Goal: Task Accomplishment & Management: Manage account settings

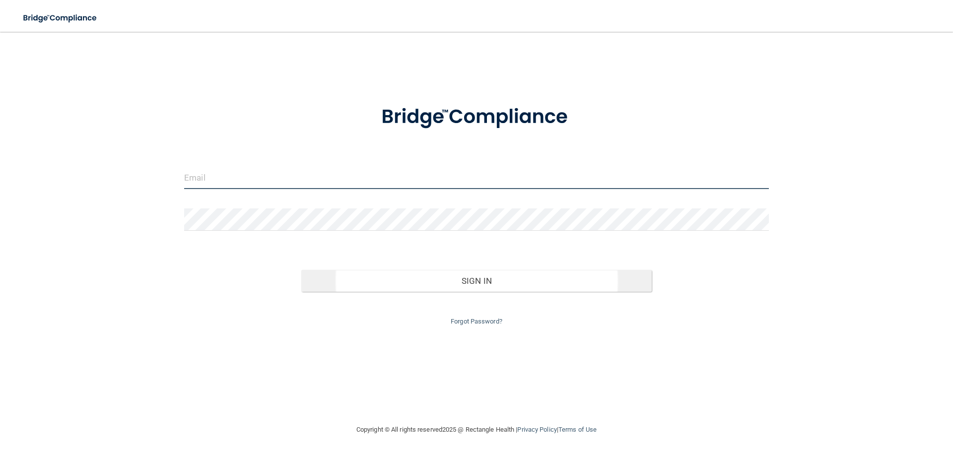
type input "[EMAIL_ADDRESS][DOMAIN_NAME]"
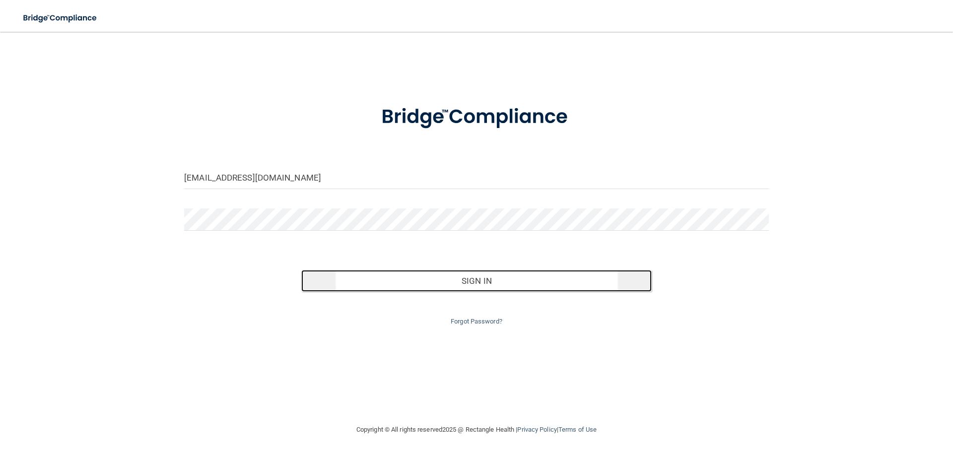
click at [480, 279] on button "Sign In" at bounding box center [476, 281] width 351 height 22
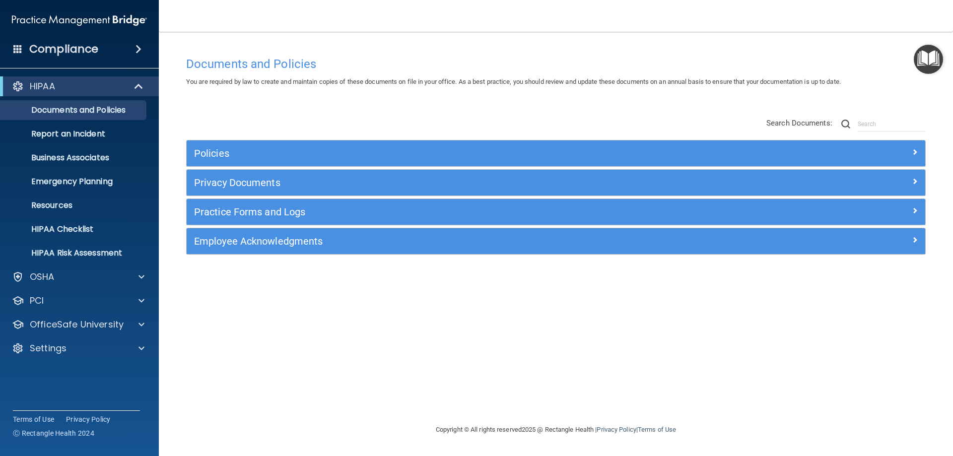
click at [135, 48] on span at bounding box center [138, 49] width 6 height 12
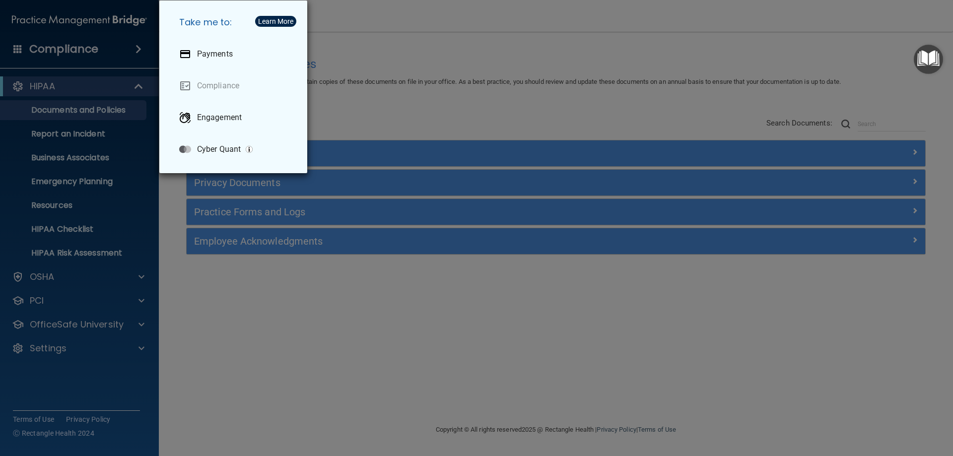
click at [91, 51] on div "Take me to: Payments Compliance Engagement Cyber Quant" at bounding box center [476, 228] width 953 height 456
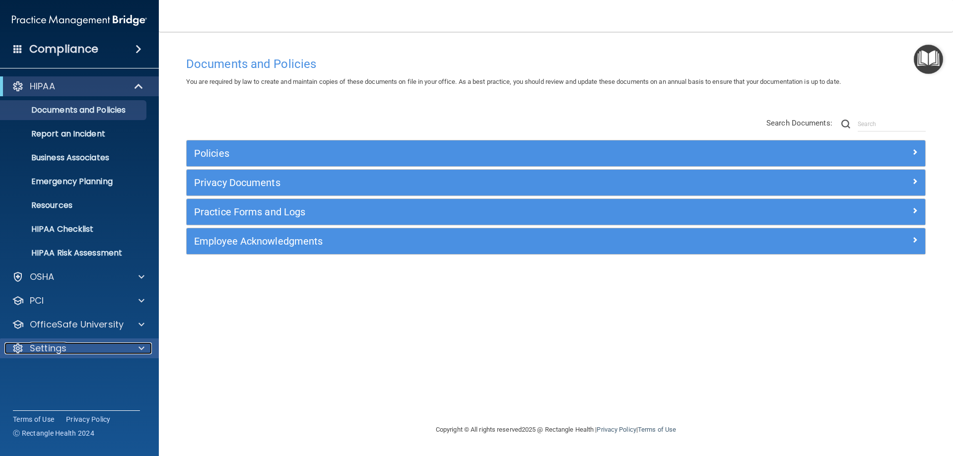
click at [129, 349] on div at bounding box center [140, 348] width 25 height 12
click at [61, 376] on p "My Account" at bounding box center [73, 372] width 135 height 10
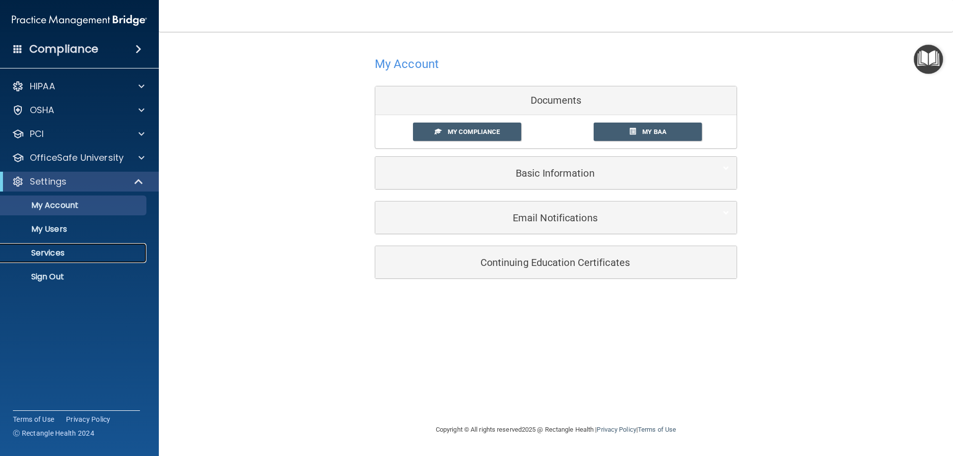
click at [42, 256] on p "Services" at bounding box center [73, 253] width 135 height 10
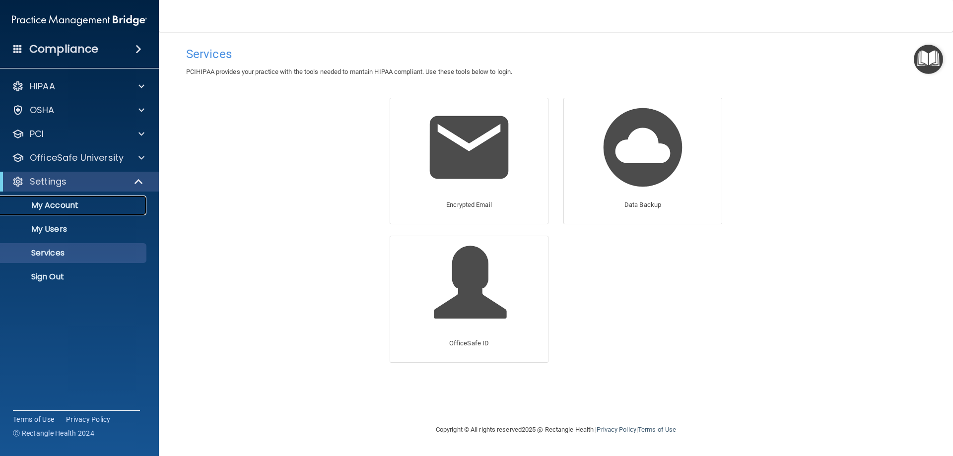
click at [72, 203] on p "My Account" at bounding box center [73, 206] width 135 height 10
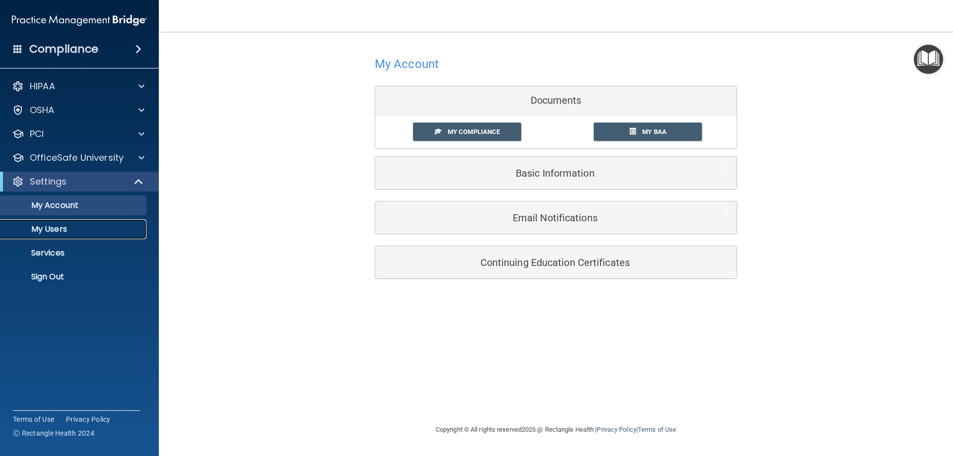
click at [64, 230] on p "My Users" at bounding box center [73, 229] width 135 height 10
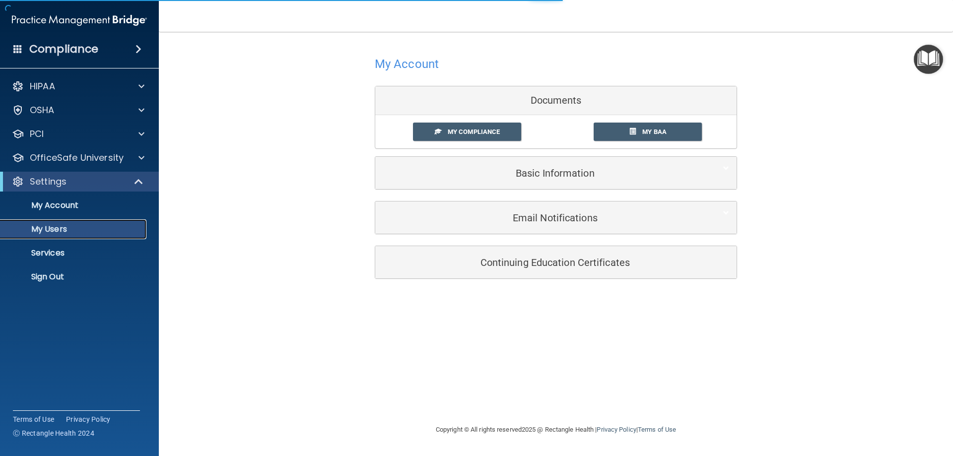
select select "20"
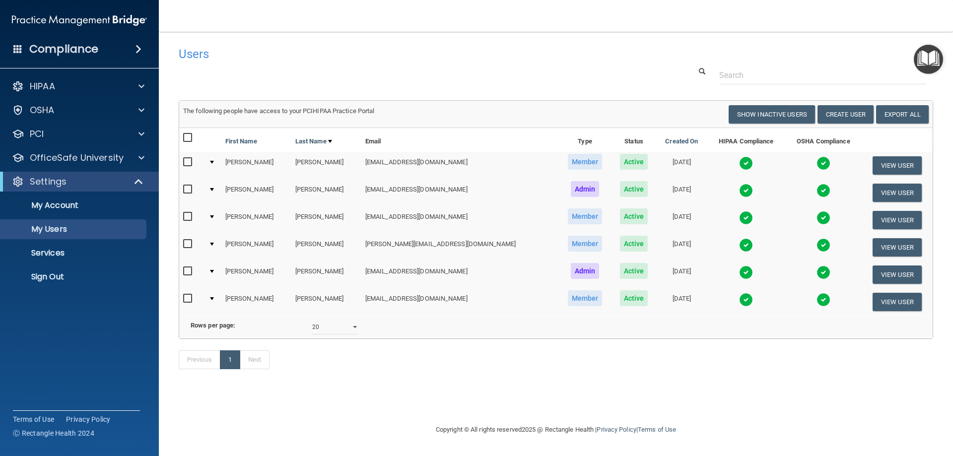
click at [510, 58] on h4 "Users" at bounding box center [396, 54] width 434 height 13
click at [712, 385] on div "Previous 1 Next" at bounding box center [555, 362] width 769 height 46
click at [896, 191] on button "View User" at bounding box center [897, 193] width 49 height 18
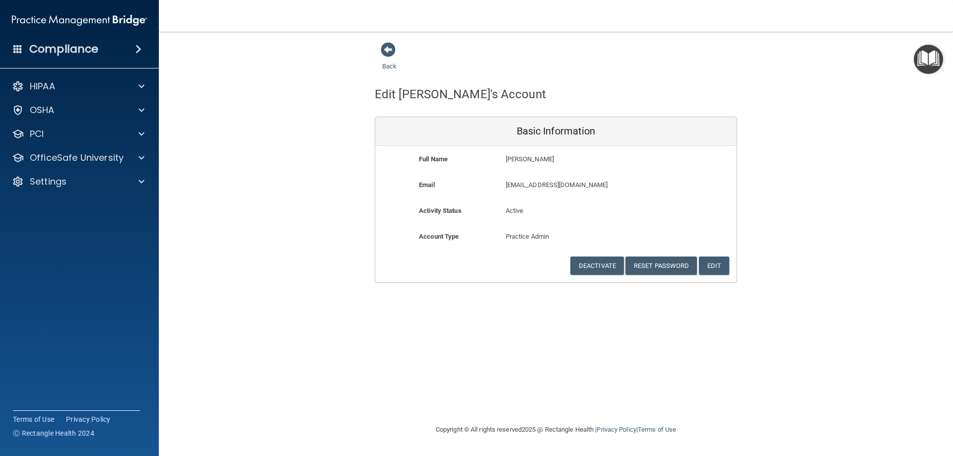
click at [708, 192] on div "Email [EMAIL_ADDRESS][DOMAIN_NAME] [EMAIL_ADDRESS][DOMAIN_NAME]" at bounding box center [555, 188] width 361 height 18
click at [387, 48] on span at bounding box center [388, 49] width 15 height 15
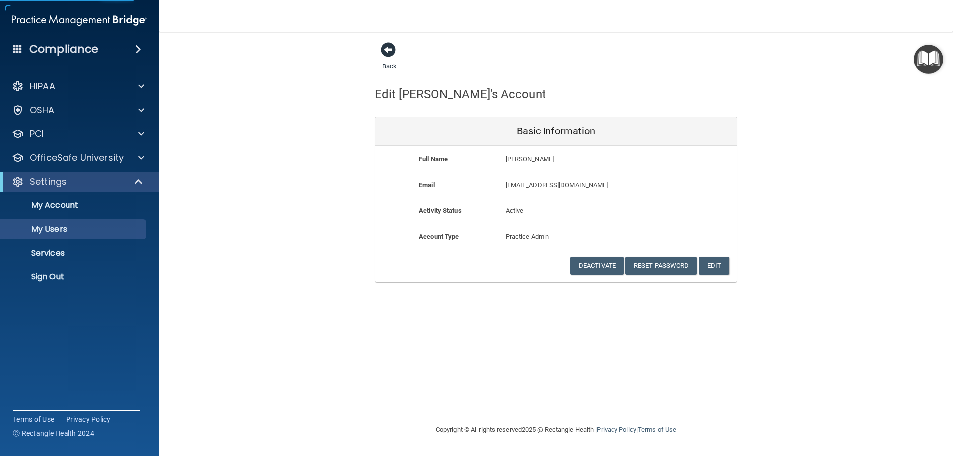
select select "20"
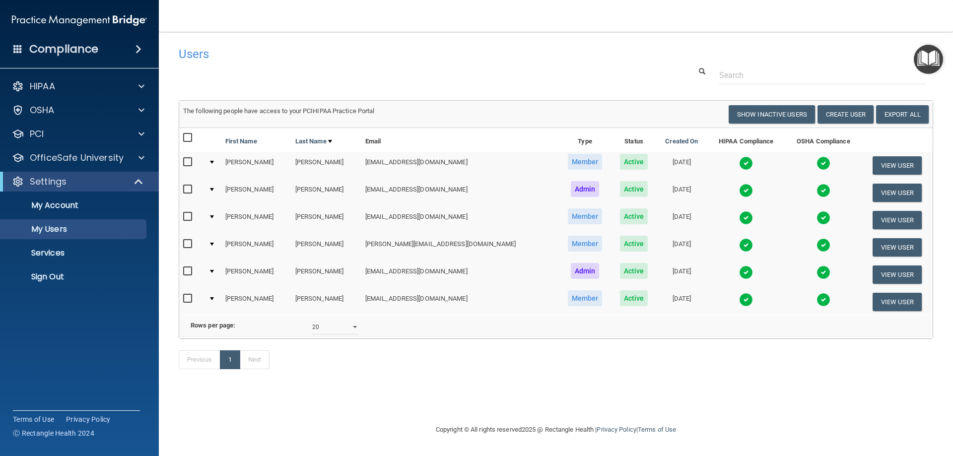
click at [932, 61] on img "Open Resource Center" at bounding box center [928, 59] width 29 height 29
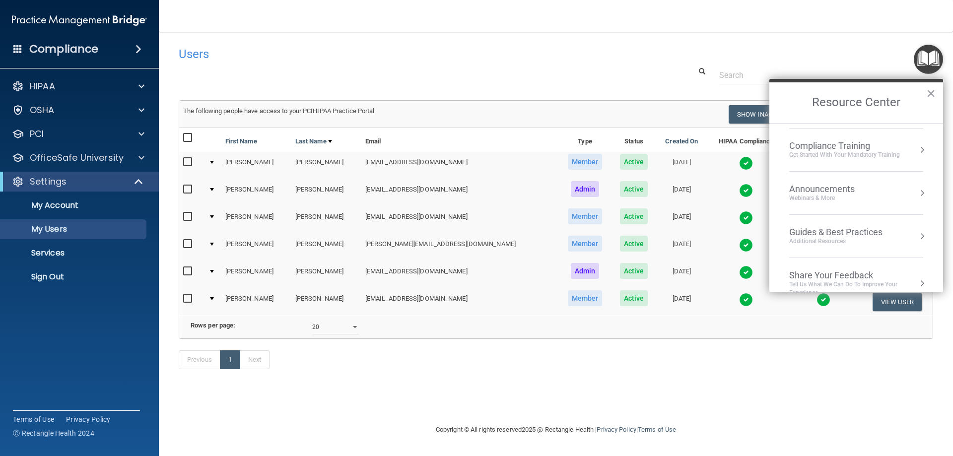
scroll to position [142, 0]
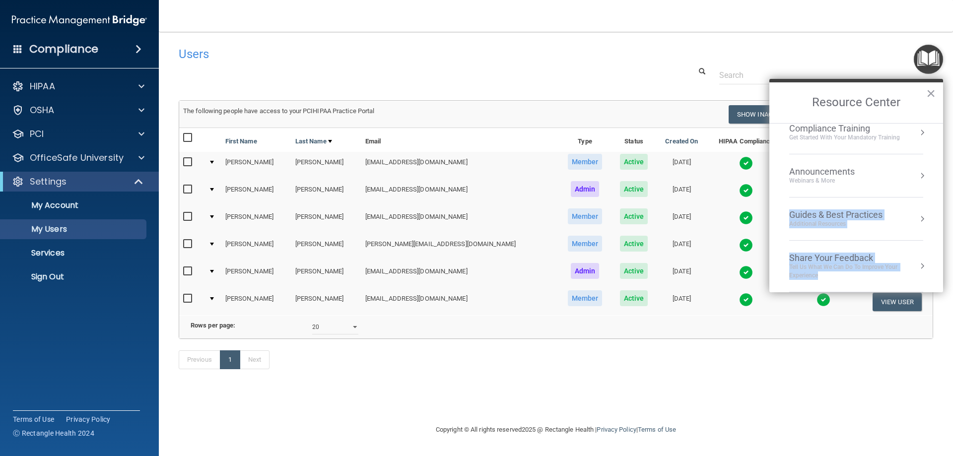
drag, startPoint x: 931, startPoint y: 255, endPoint x: 936, endPoint y: 163, distance: 92.5
click at [936, 163] on ol "Compliance Officer Corner Guidance for HIPAA and OSHA Officers HIPAA Onboarding…" at bounding box center [856, 207] width 174 height 169
click at [863, 57] on div "Users" at bounding box center [555, 54] width 769 height 24
click at [931, 93] on button "×" at bounding box center [930, 93] width 9 height 16
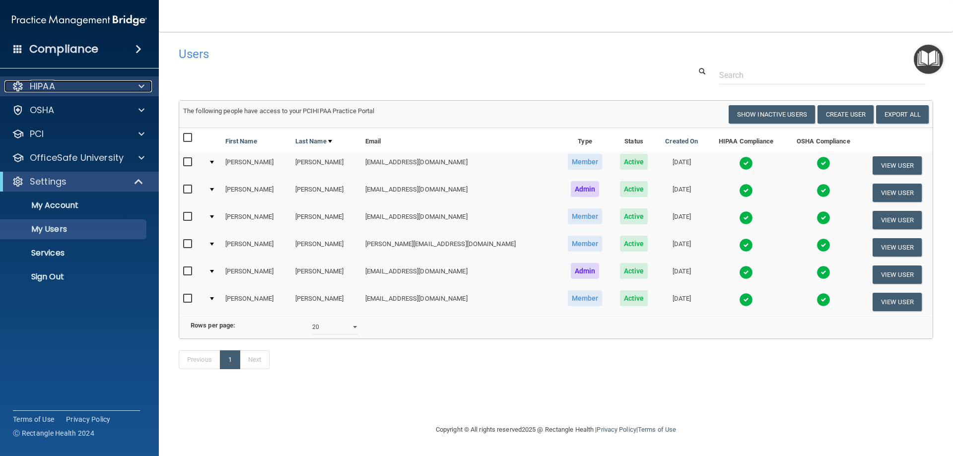
click at [136, 85] on div at bounding box center [140, 86] width 25 height 12
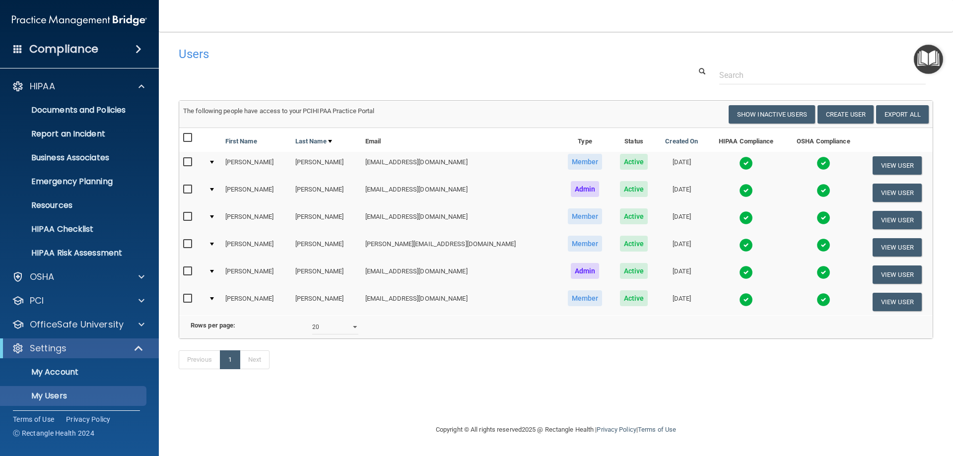
click at [199, 24] on nav "Toggle navigation [PERSON_NAME] [EMAIL_ADDRESS][DOMAIN_NAME] Manage My Enterpri…" at bounding box center [556, 16] width 794 height 32
